Goal: Information Seeking & Learning: Learn about a topic

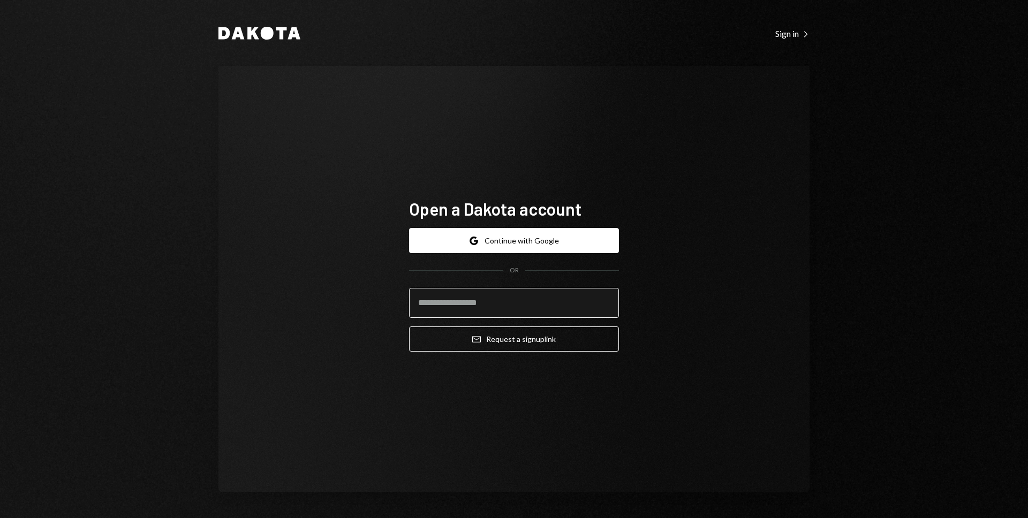
click at [470, 306] on input "email" at bounding box center [514, 303] width 210 height 30
type input "**********"
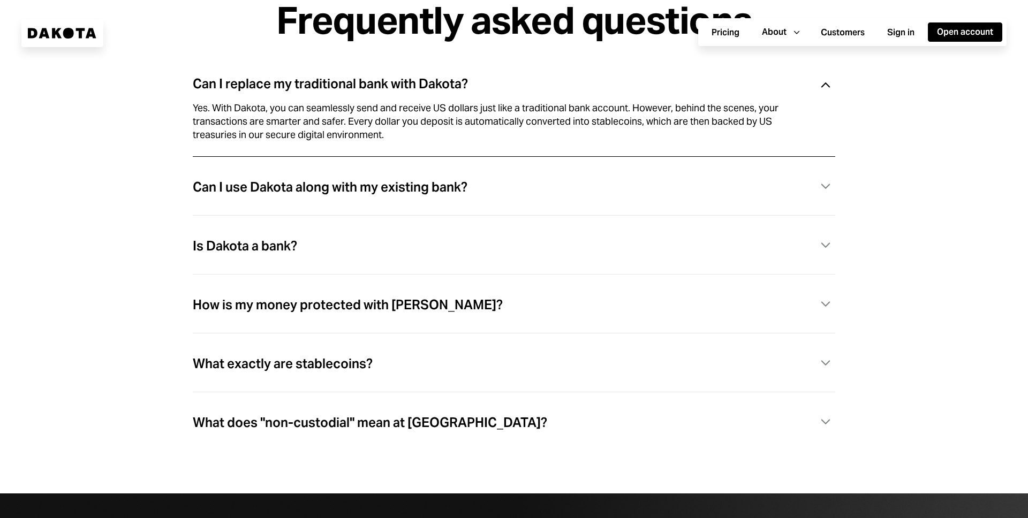
scroll to position [3075, 0]
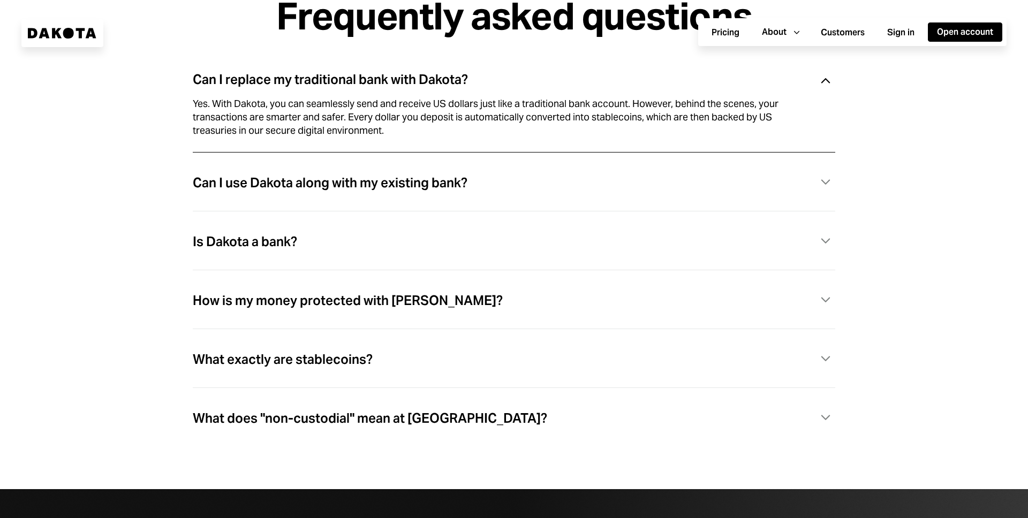
click at [345, 244] on div "Is Dakota a bank? Caret Down" at bounding box center [514, 242] width 643 height 22
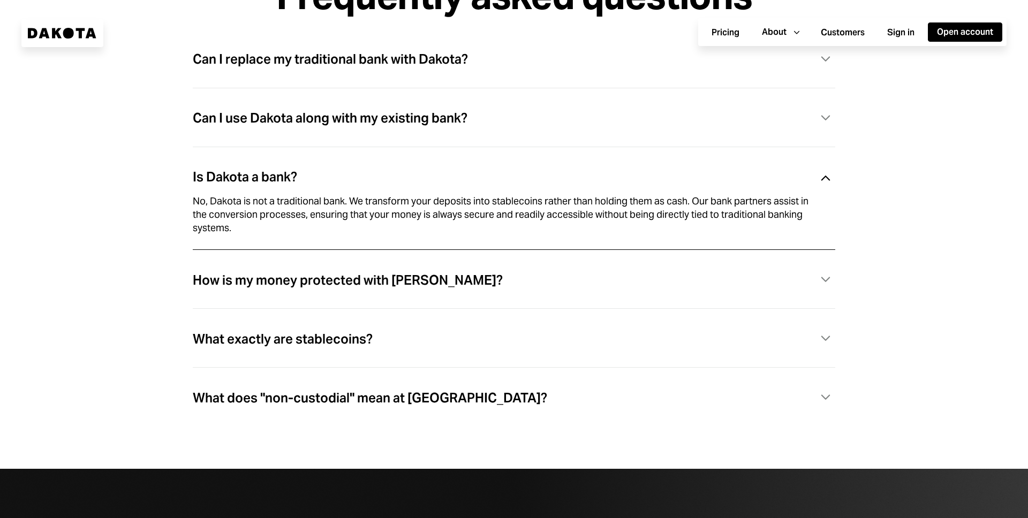
scroll to position [3098, 0]
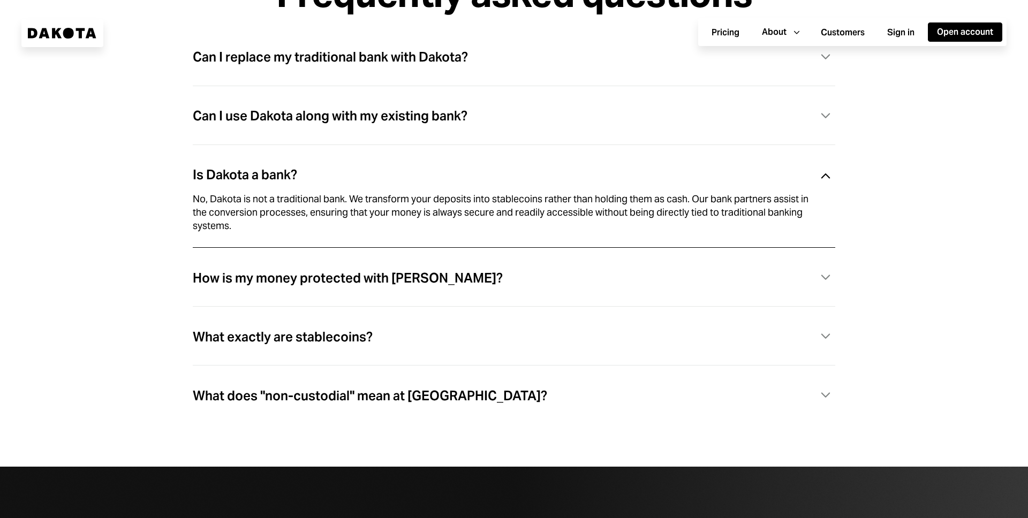
click at [359, 282] on div "How is my money protected with [PERSON_NAME]?" at bounding box center [348, 278] width 310 height 14
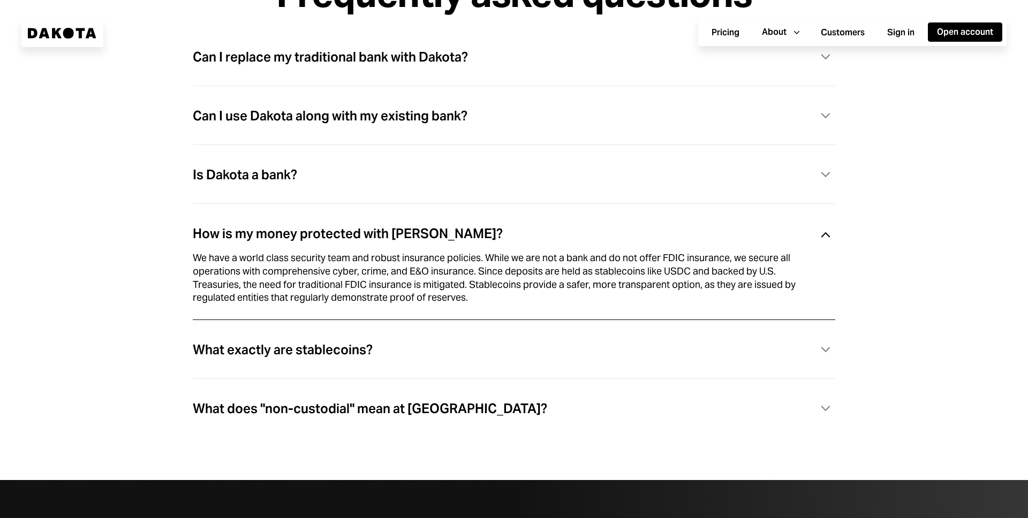
click at [384, 398] on div "What does "non-custodial" mean at [GEOGRAPHIC_DATA]? Caret Down" at bounding box center [514, 415] width 643 height 46
click at [382, 409] on div "What does "non-custodial" mean at [GEOGRAPHIC_DATA]?" at bounding box center [370, 409] width 354 height 14
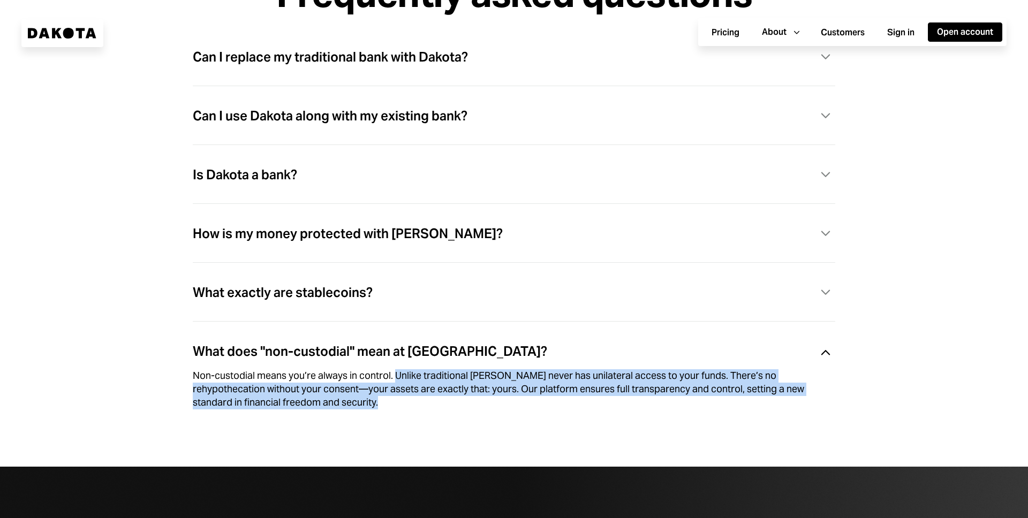
drag, startPoint x: 396, startPoint y: 379, endPoint x: 467, endPoint y: 404, distance: 76.2
click at [467, 404] on div "Non-custodial means you’re always in control. Unlike traditional [PERSON_NAME] …" at bounding box center [501, 389] width 617 height 40
